Goal: Information Seeking & Learning: Learn about a topic

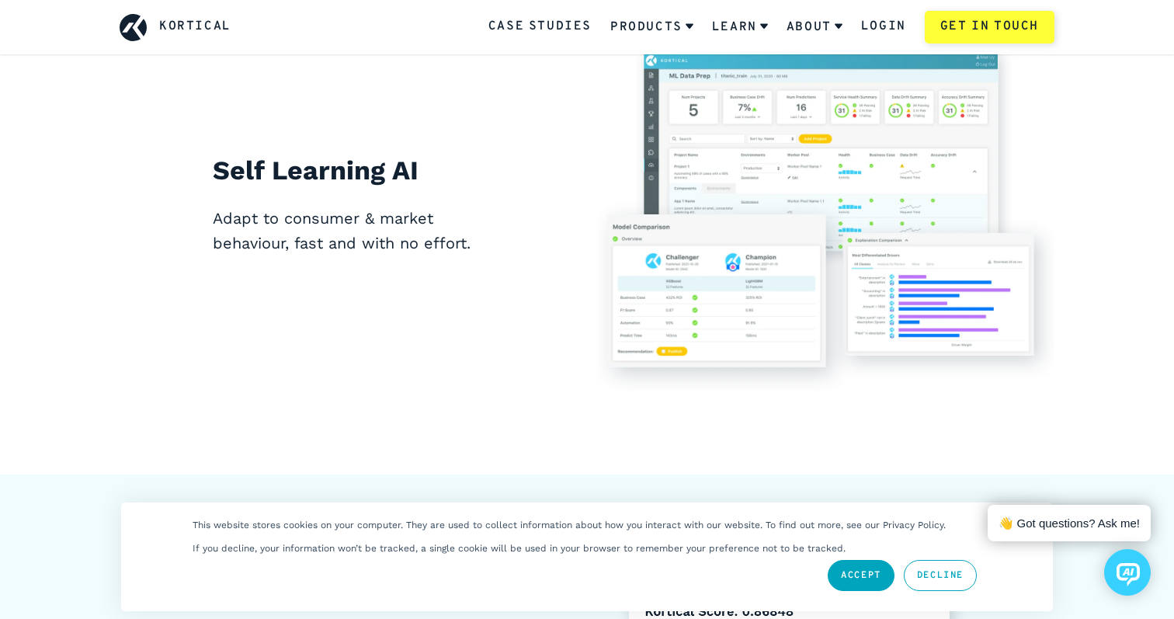
scroll to position [5023, 0]
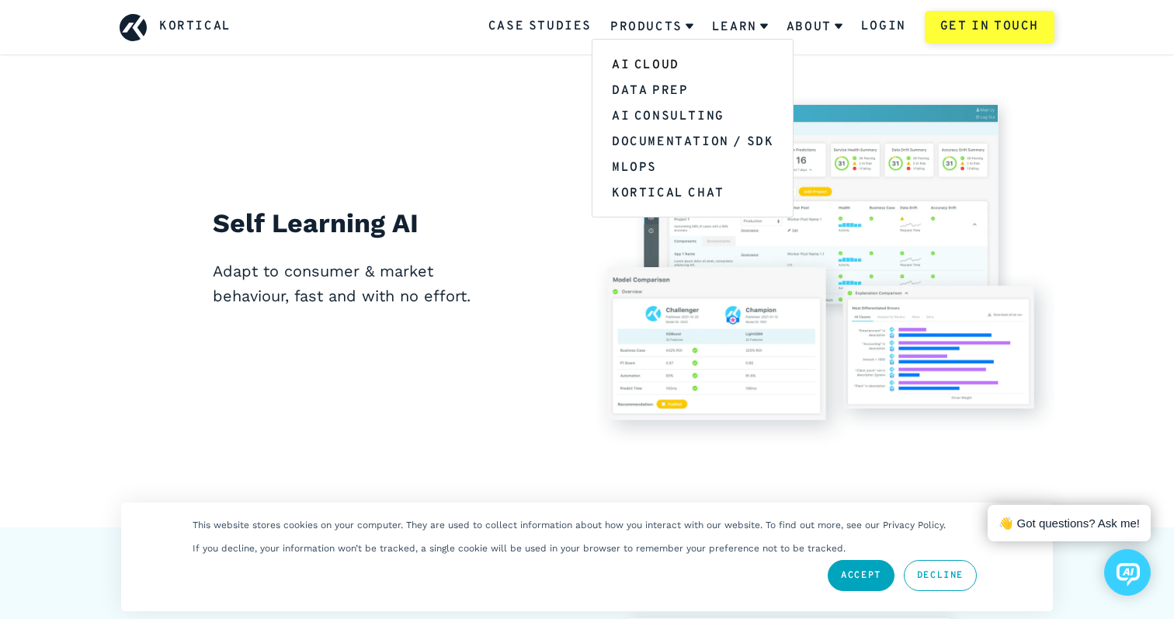
click at [660, 66] on link "AI Cloud" at bounding box center [692, 64] width 200 height 26
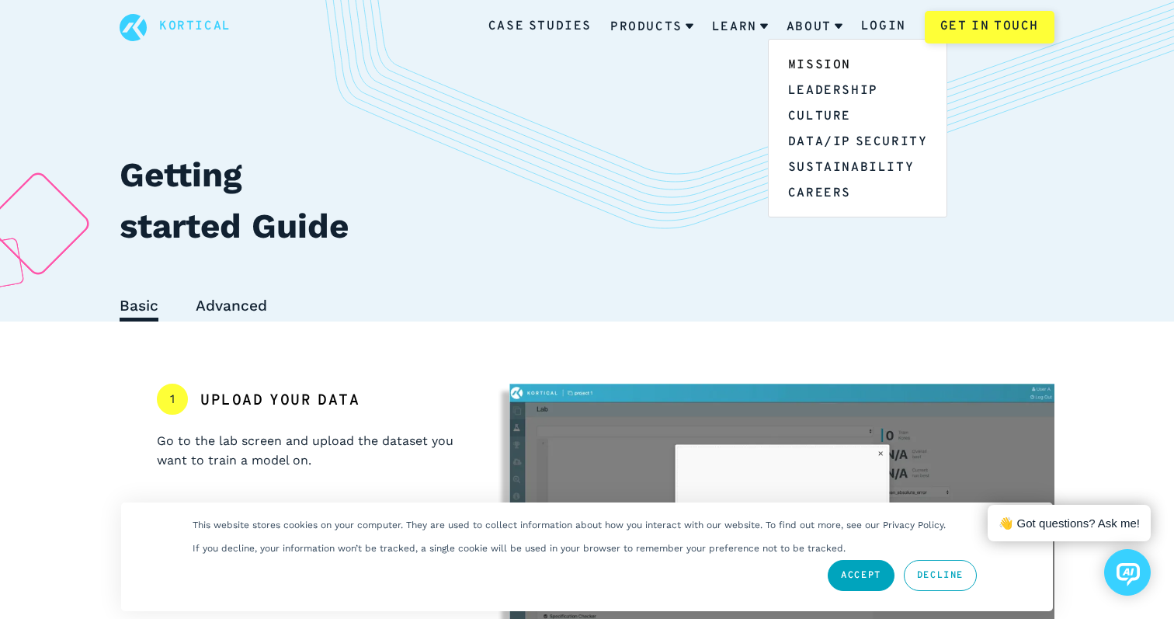
click at [820, 67] on link "Mission" at bounding box center [857, 64] width 179 height 26
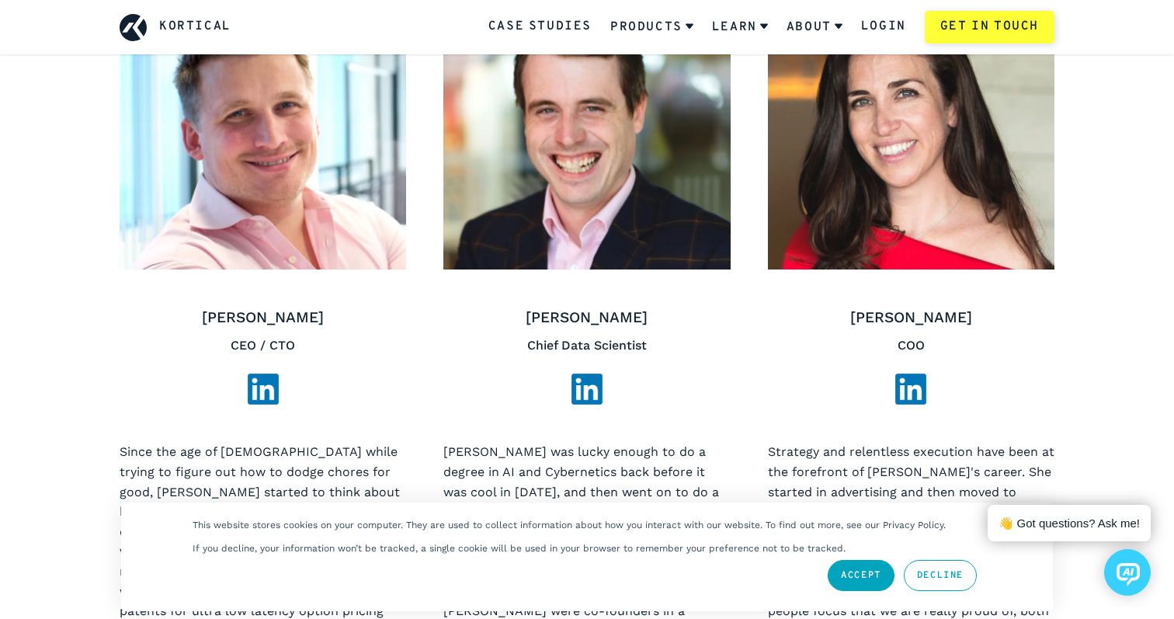
scroll to position [653, 0]
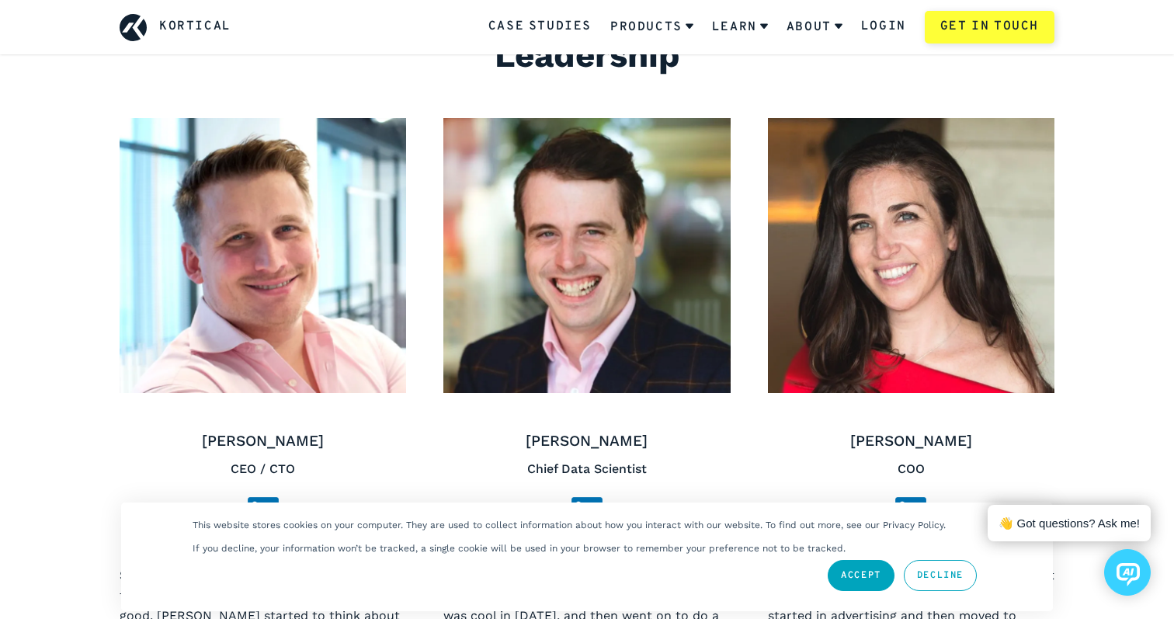
click at [137, 23] on icon at bounding box center [133, 27] width 27 height 27
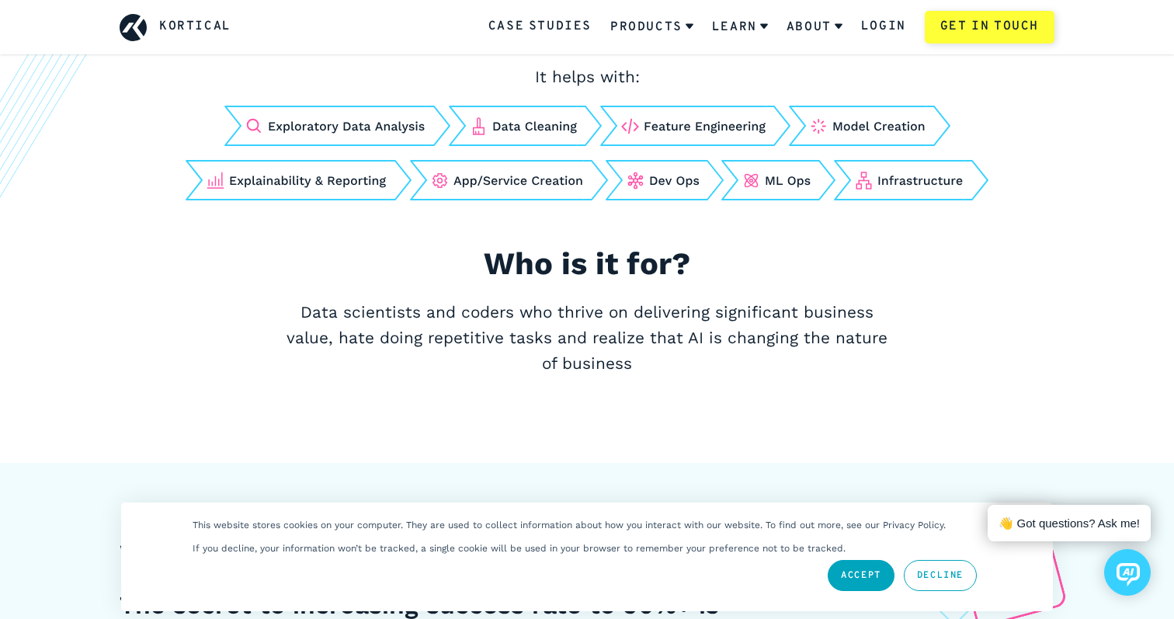
scroll to position [711, 0]
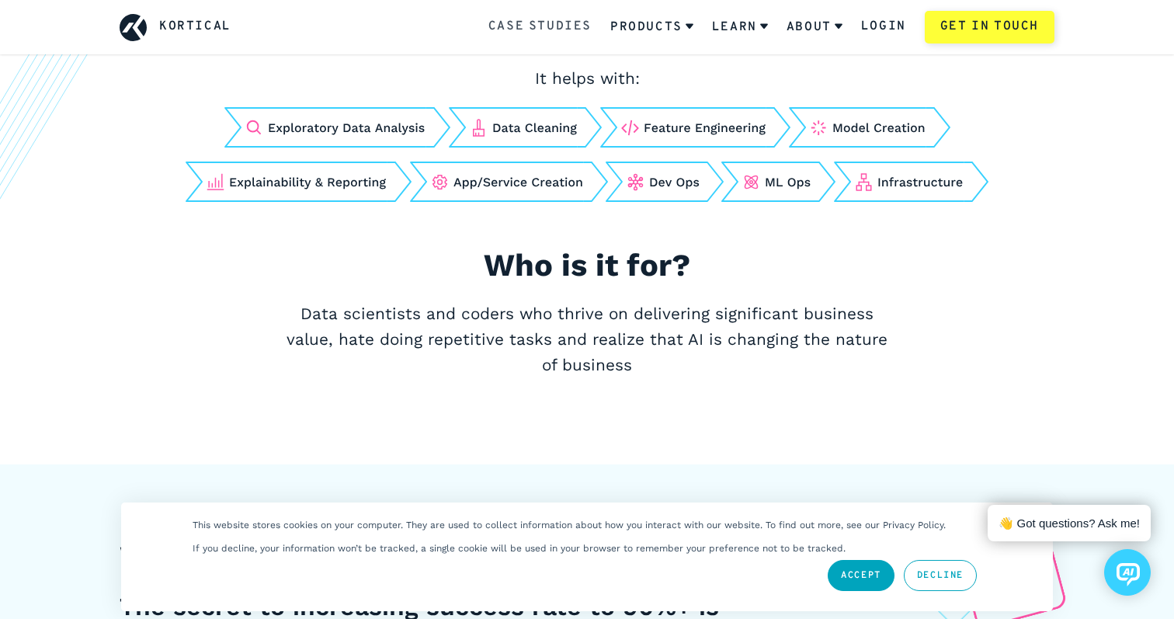
click at [560, 32] on link "Case Studies" at bounding box center [539, 27] width 103 height 20
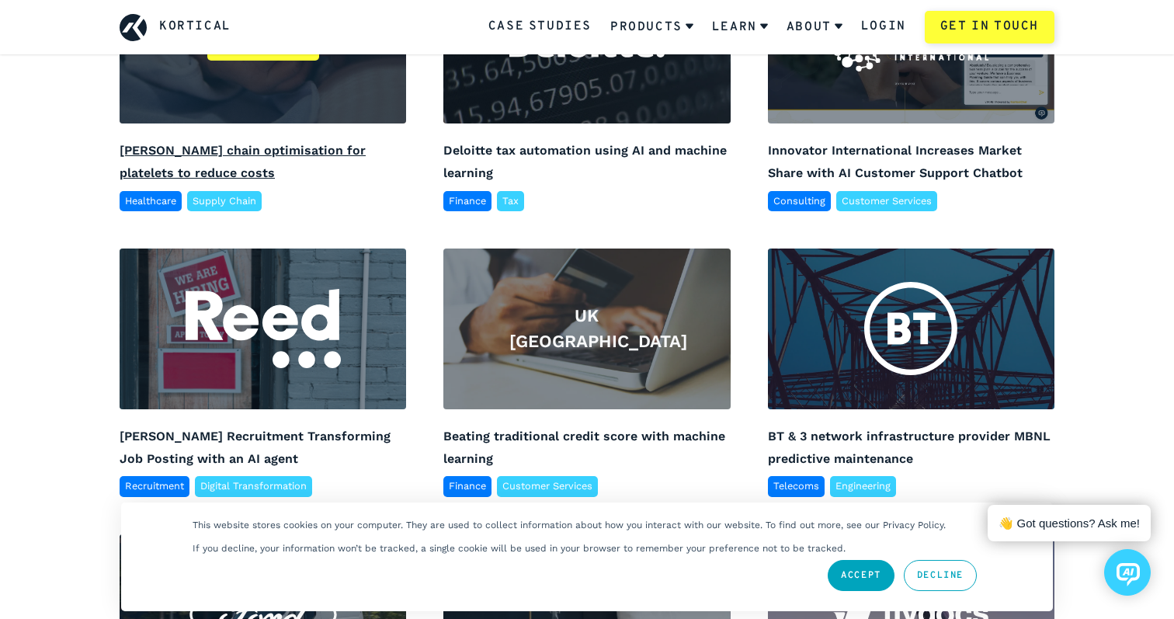
scroll to position [493, 0]
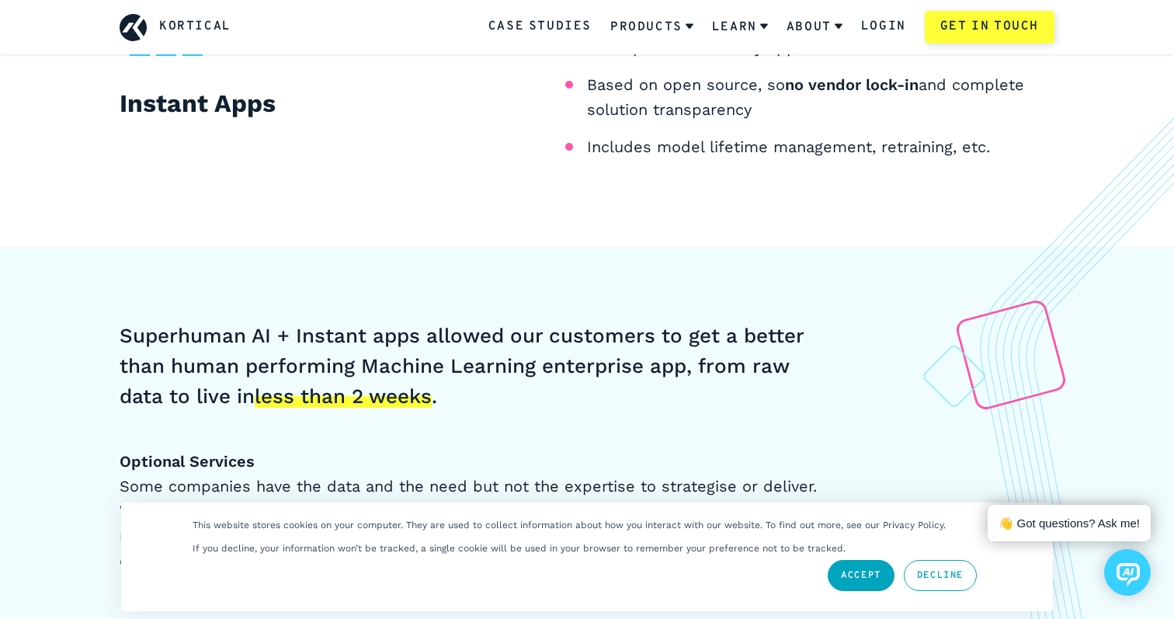
scroll to position [1895, 0]
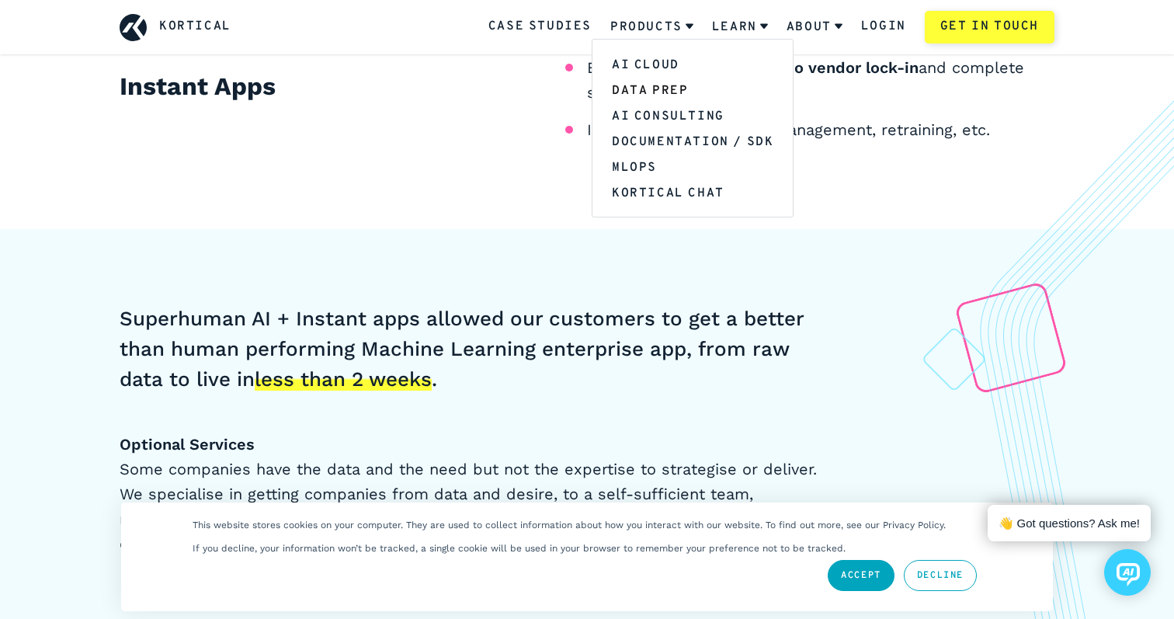
click at [659, 92] on link "Data Prep" at bounding box center [692, 90] width 200 height 26
